Goal: Information Seeking & Learning: Learn about a topic

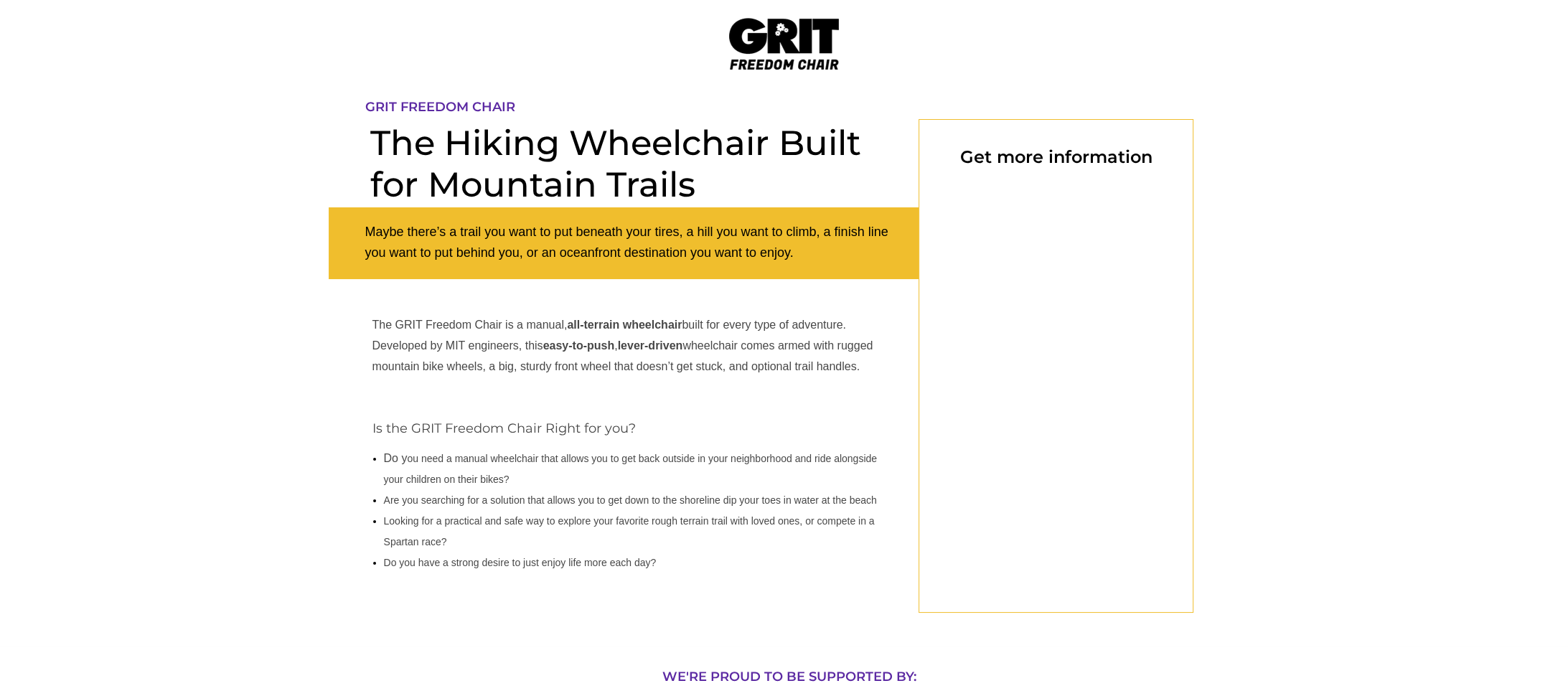
select select "US"
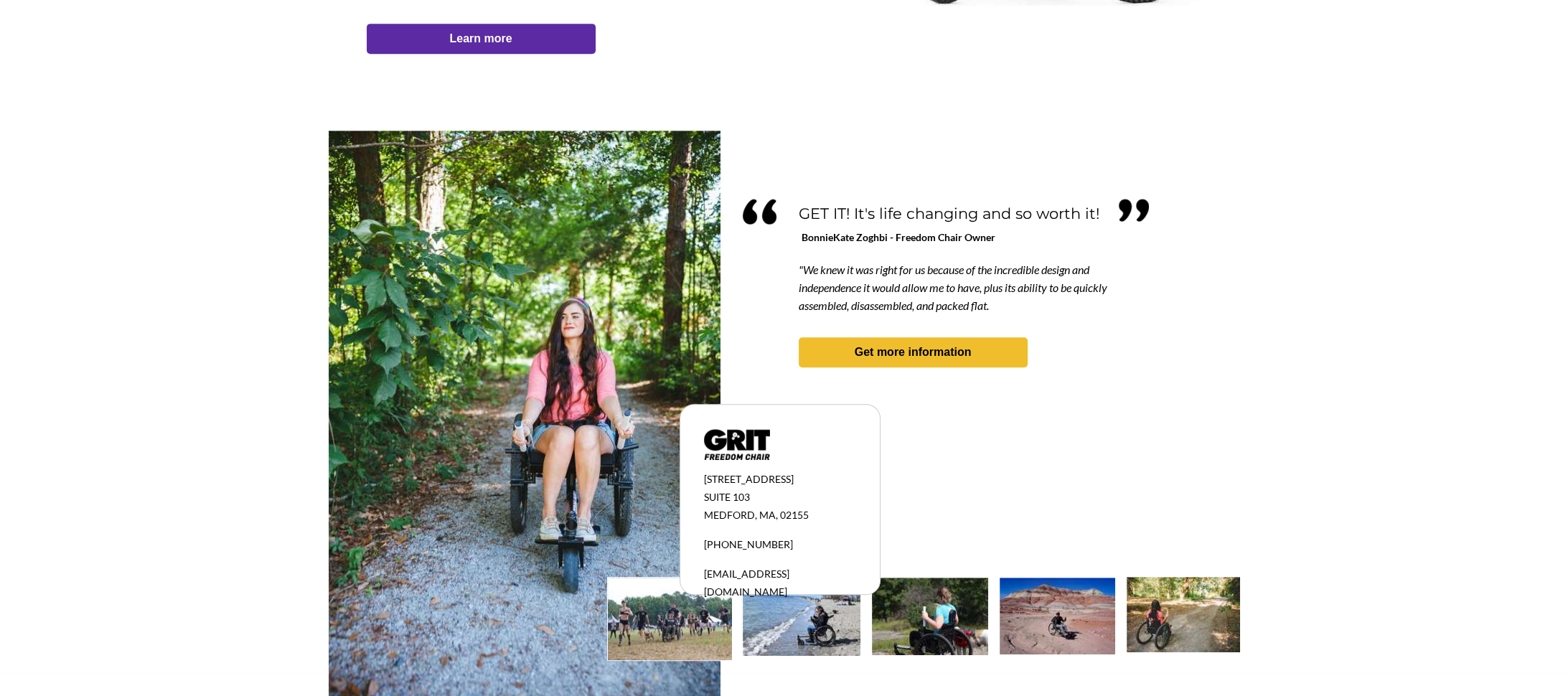
scroll to position [1168, 0]
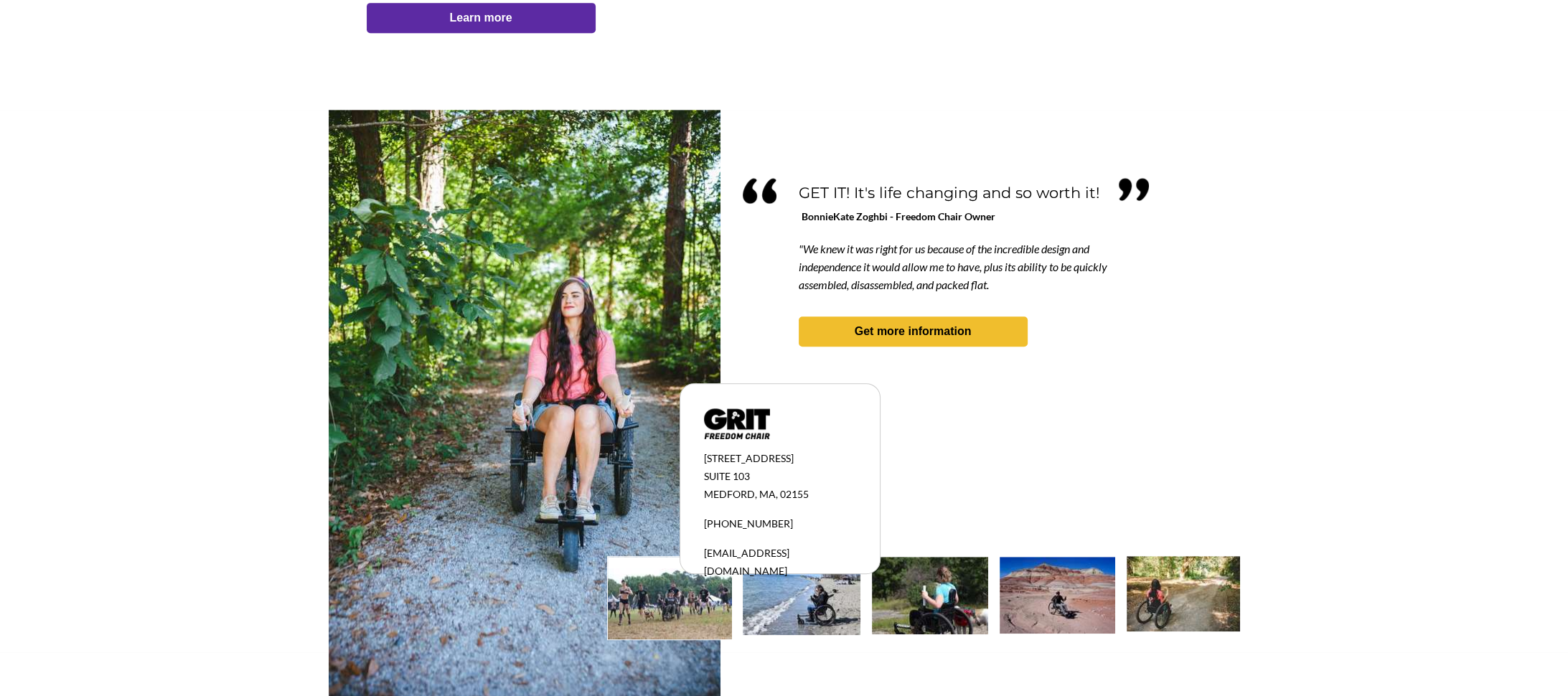
click at [829, 617] on img at bounding box center [801, 596] width 118 height 78
click at [948, 601] on img at bounding box center [930, 596] width 116 height 78
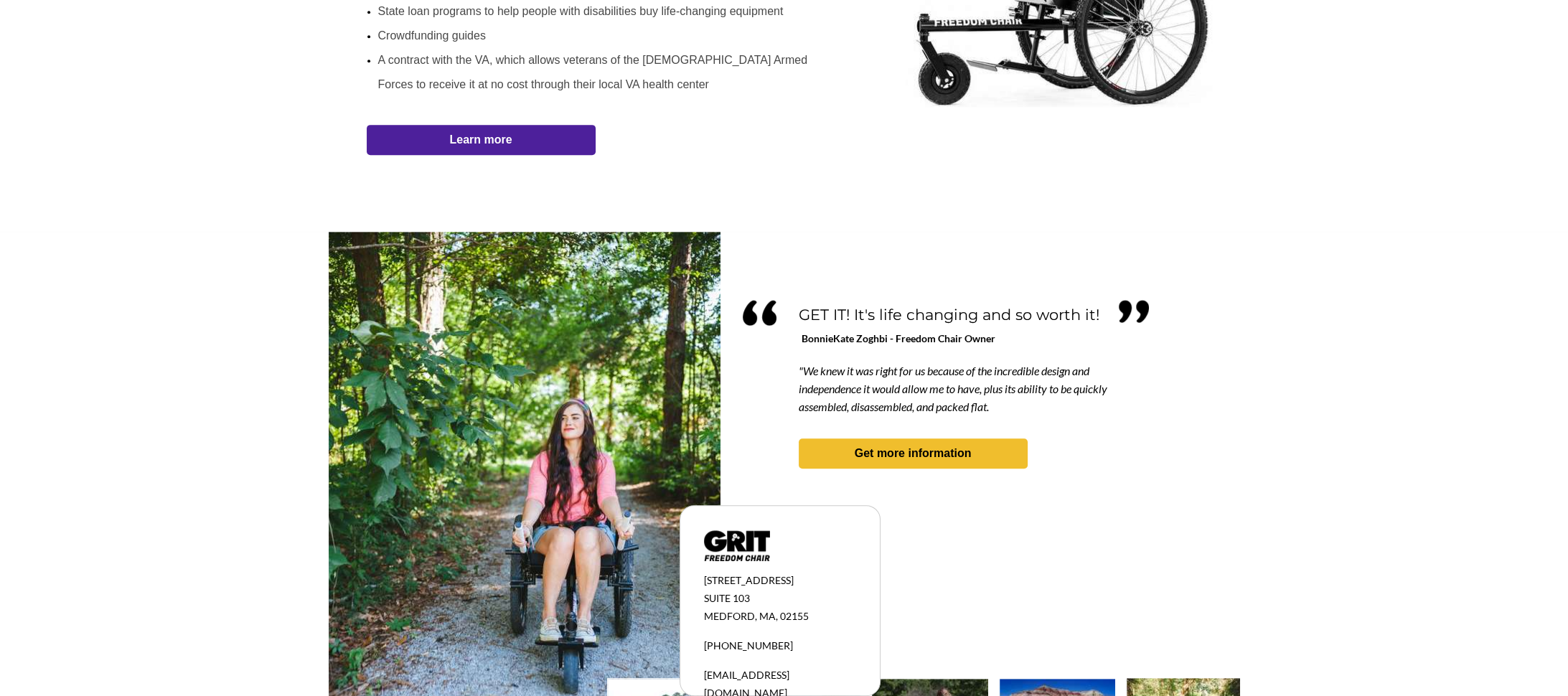
scroll to position [953, 0]
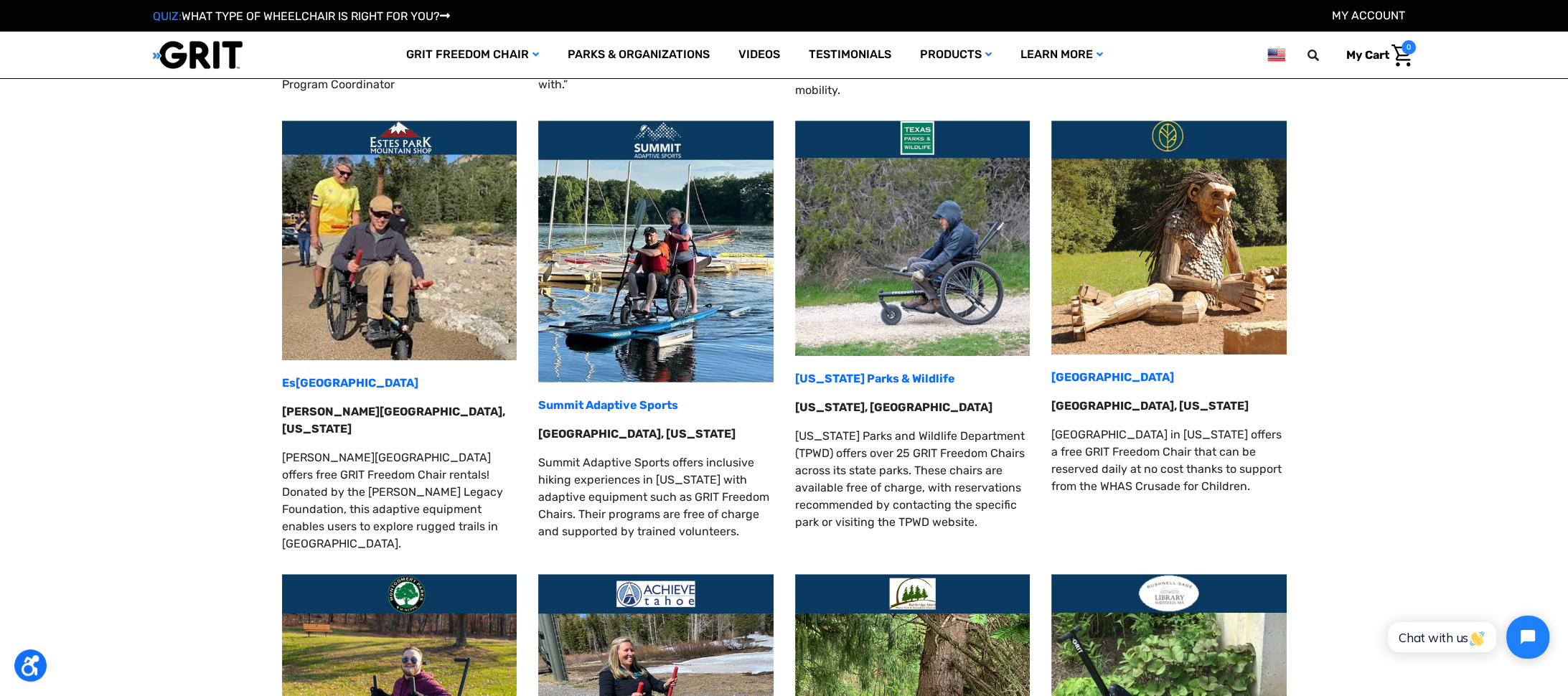
scroll to position [1722, 0]
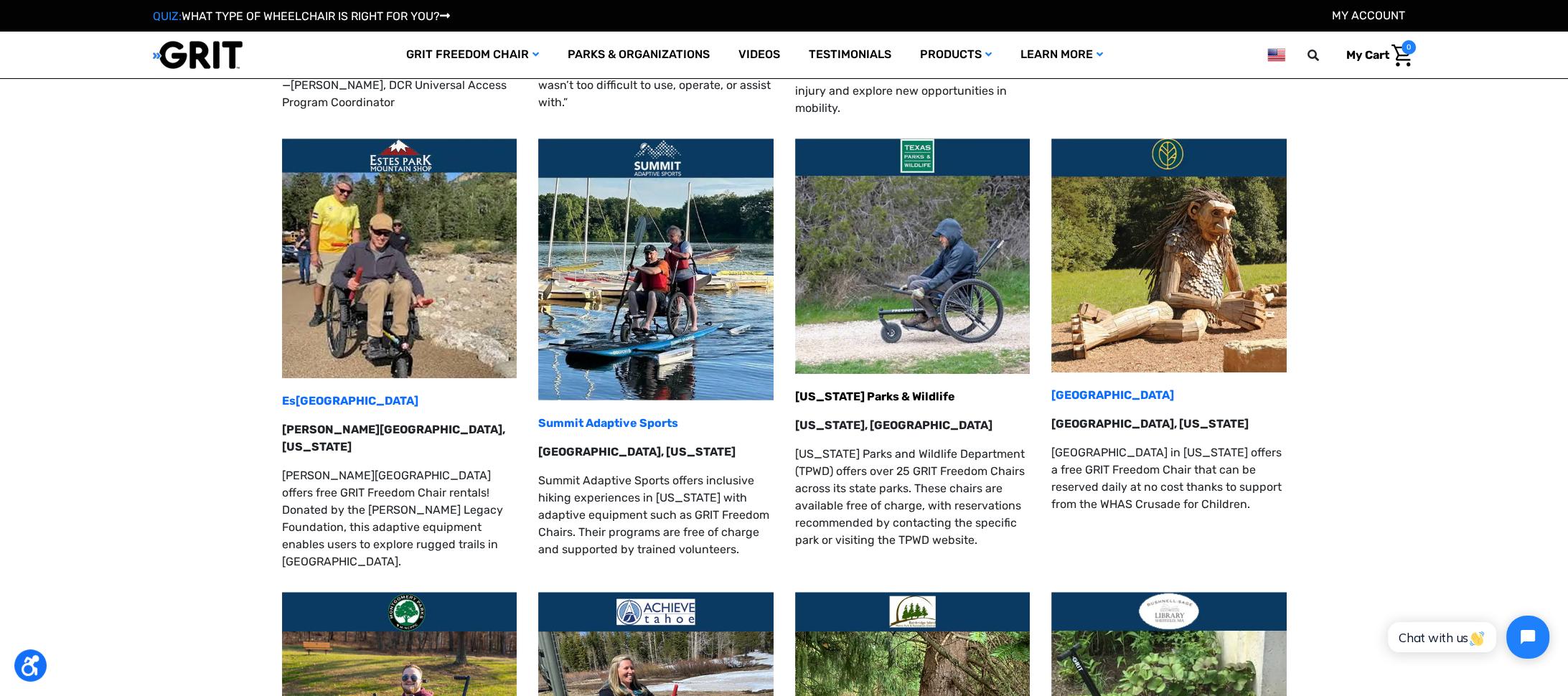
click at [860, 390] on strong "Texas Parks & Wildlife" at bounding box center [875, 396] width 160 height 14
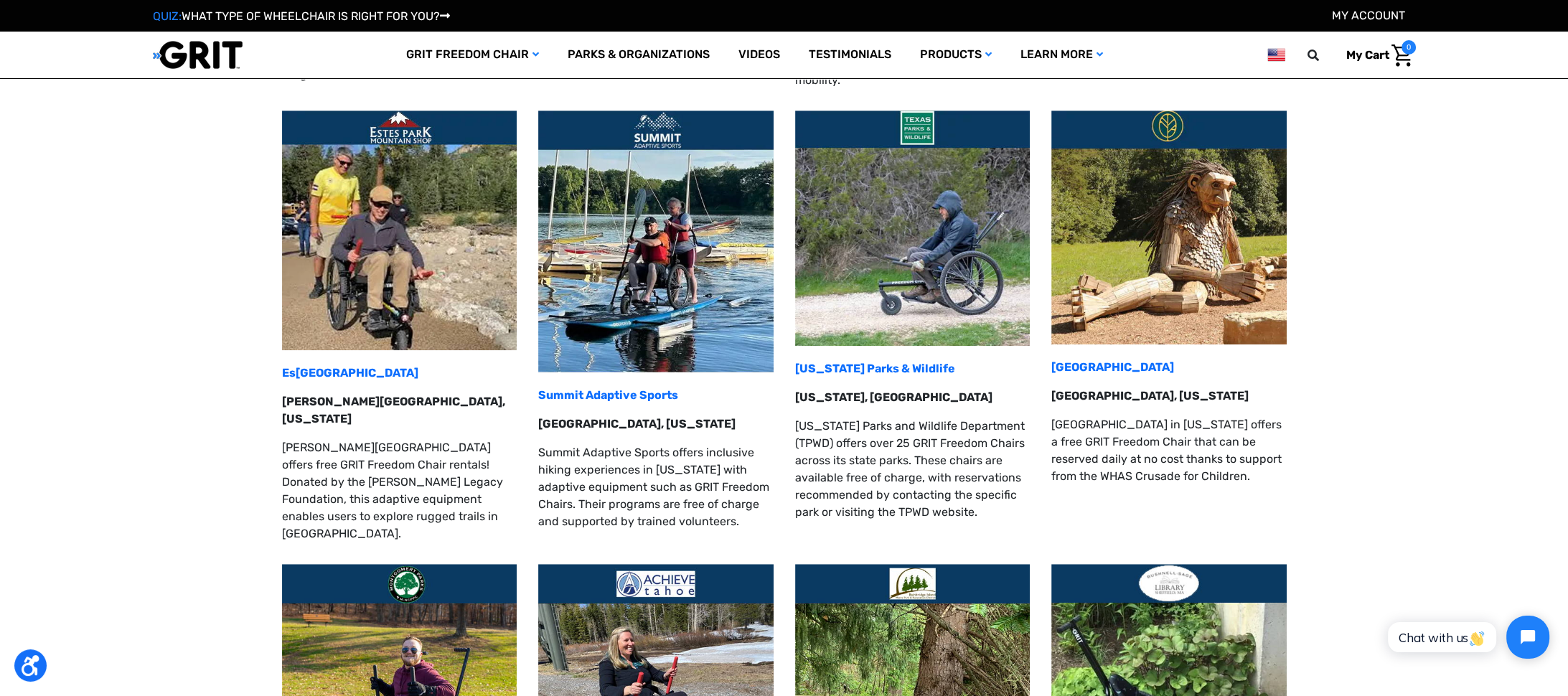
scroll to position [1728, 0]
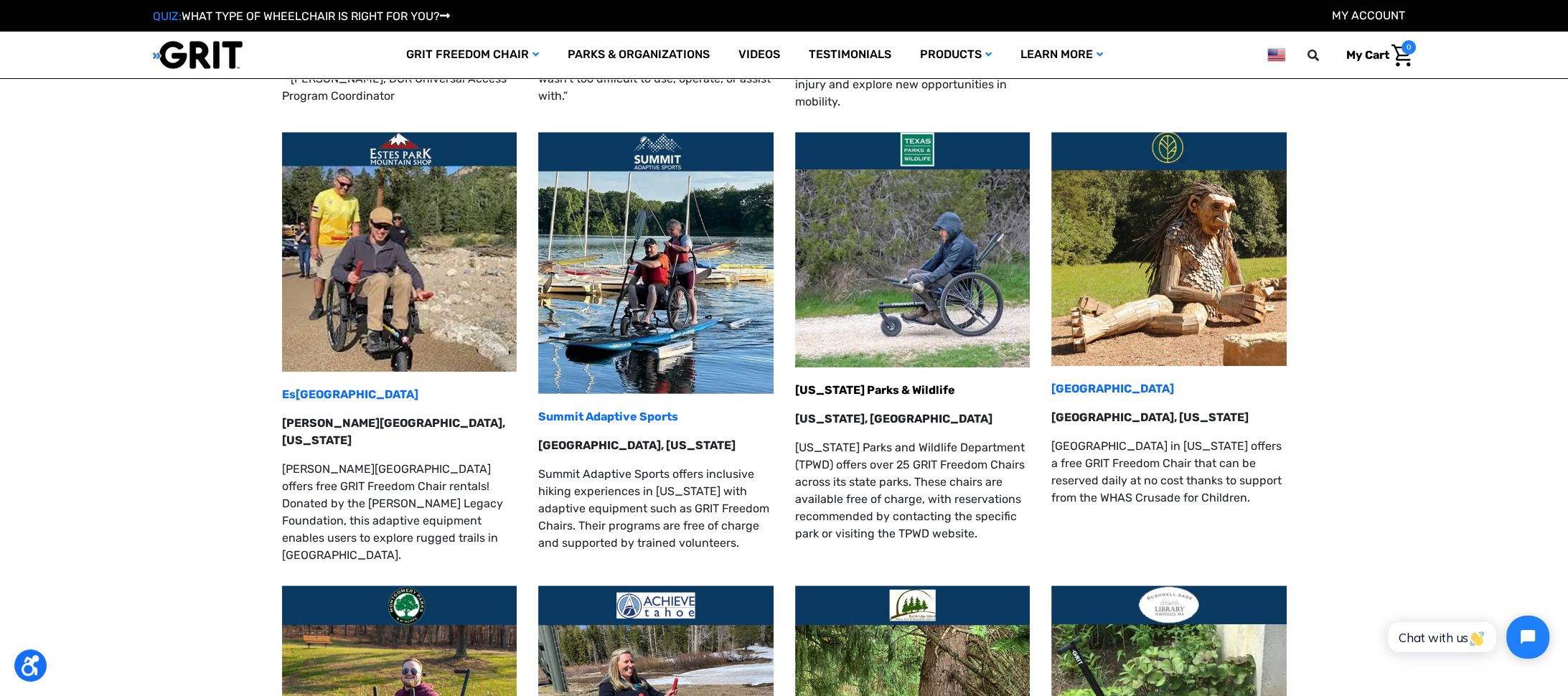
click at [861, 383] on strong "[US_STATE] Parks & Wildlife" at bounding box center [875, 390] width 160 height 14
